Goal: Task Accomplishment & Management: Manage account settings

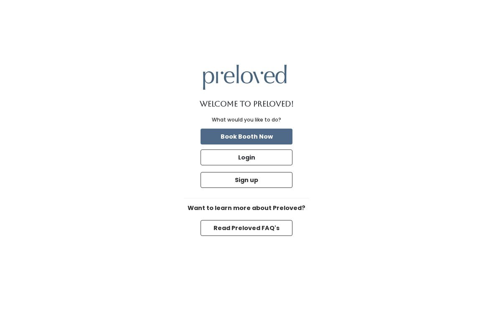
click at [260, 165] on button "Login" at bounding box center [246, 158] width 92 height 16
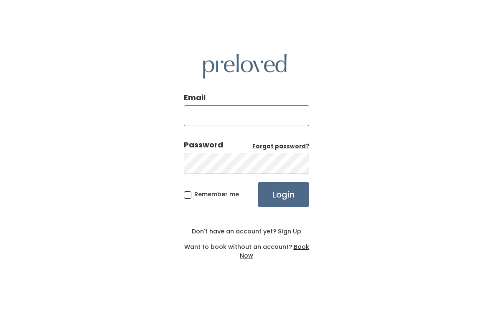
type input "[EMAIL_ADDRESS][DOMAIN_NAME]"
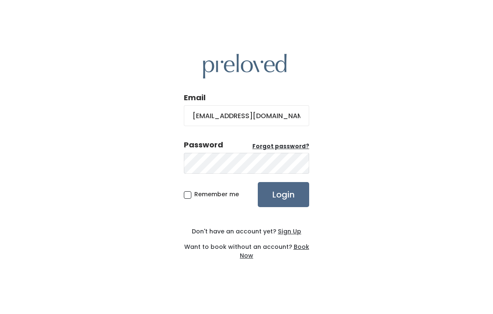
click at [280, 207] on input "Login" at bounding box center [283, 194] width 51 height 25
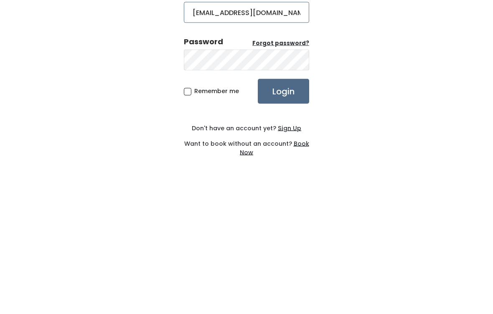
type input "edwardsville.store@preloved.love"
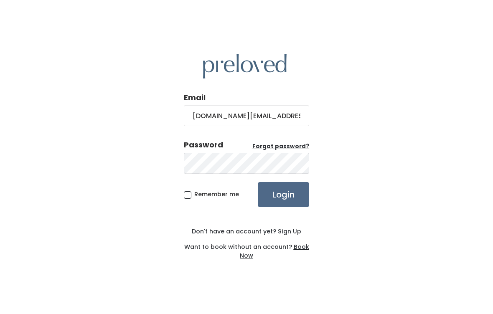
click at [295, 184] on input "Login" at bounding box center [283, 194] width 51 height 25
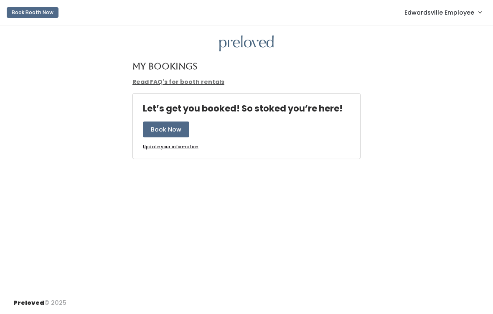
click at [471, 14] on span "Edwardsville Employee" at bounding box center [439, 12] width 70 height 9
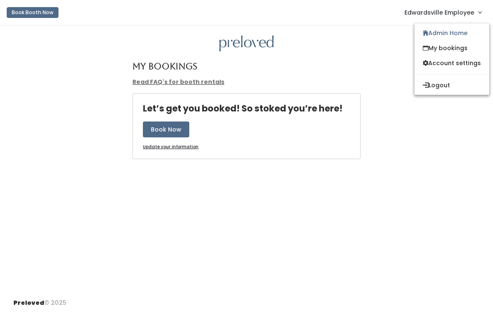
click at [461, 30] on link "Admin Home" at bounding box center [451, 32] width 75 height 15
